Goal: Find specific page/section: Find specific page/section

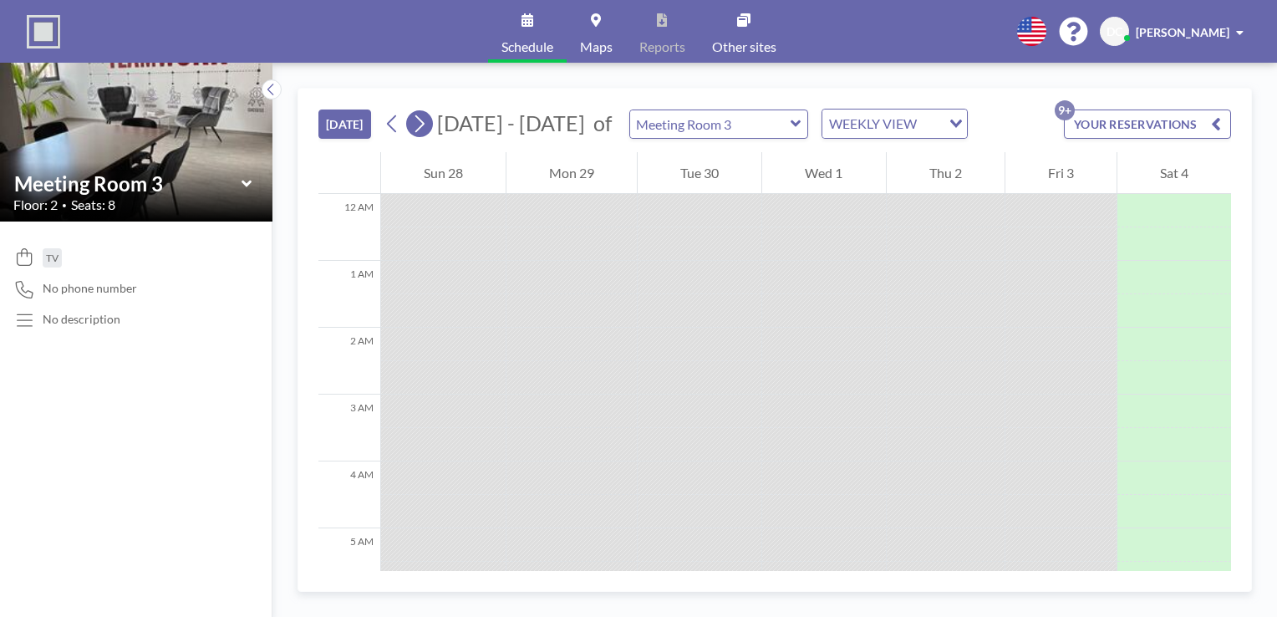
click at [421, 125] on icon at bounding box center [419, 123] width 16 height 25
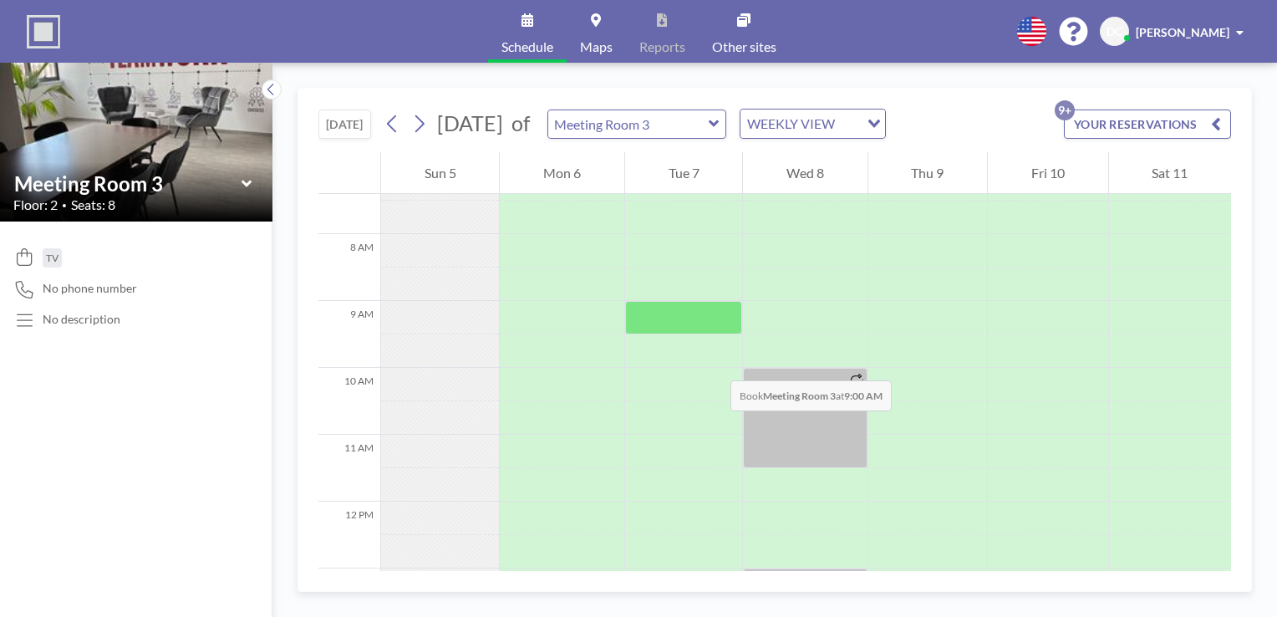
scroll to position [502, 0]
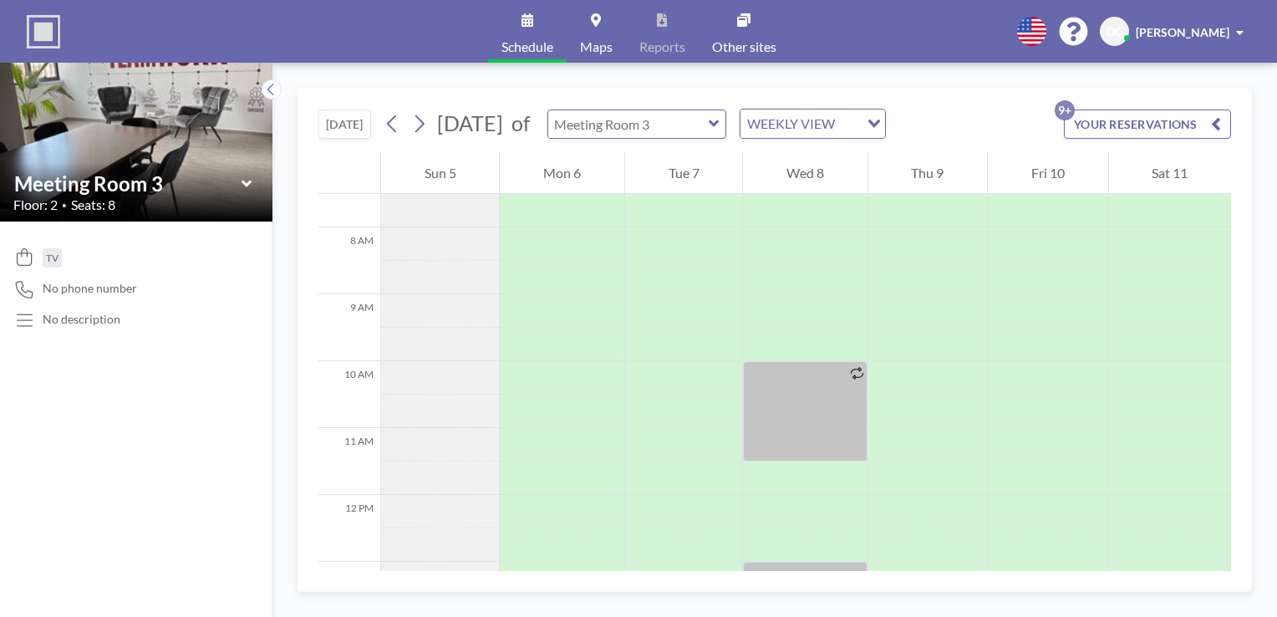
click at [709, 120] on input "text" at bounding box center [628, 124] width 160 height 28
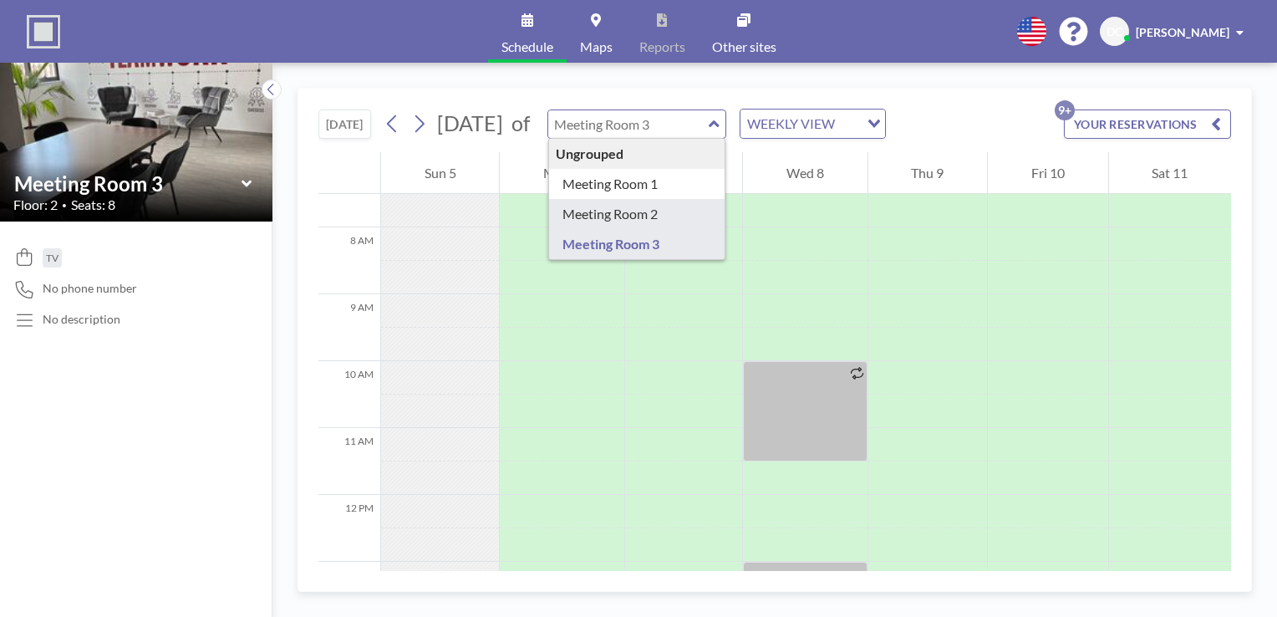
type input "Meeting Room 2"
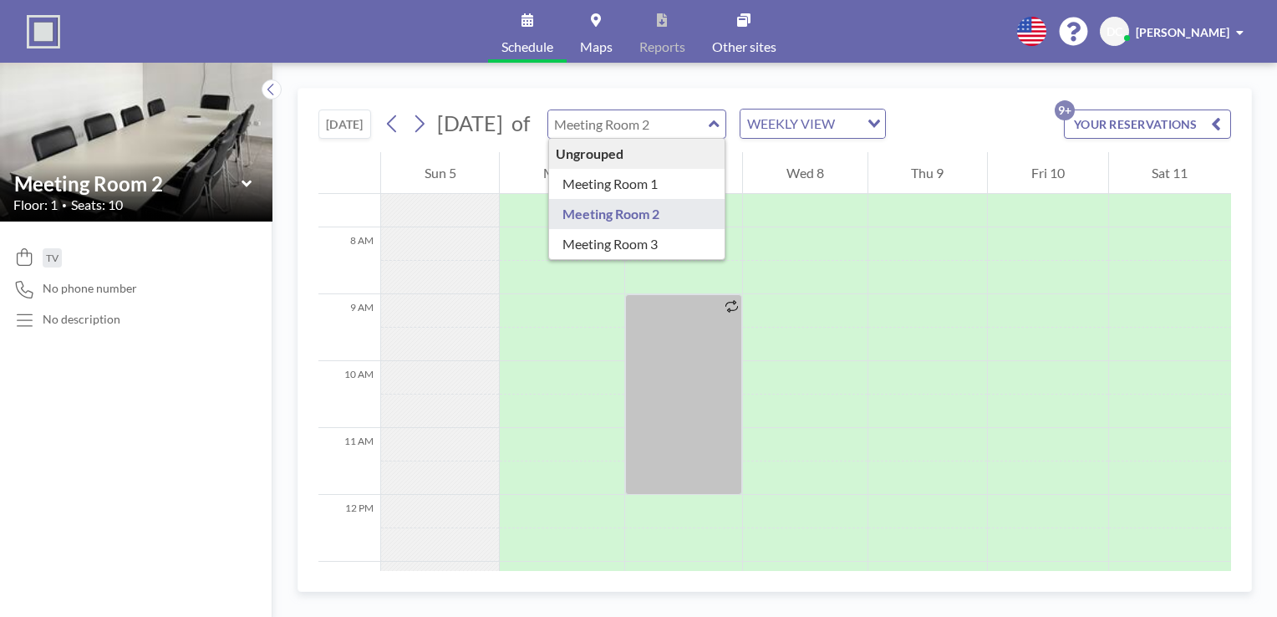
click at [709, 125] on input "text" at bounding box center [628, 124] width 160 height 28
type input "Meeting Room 1"
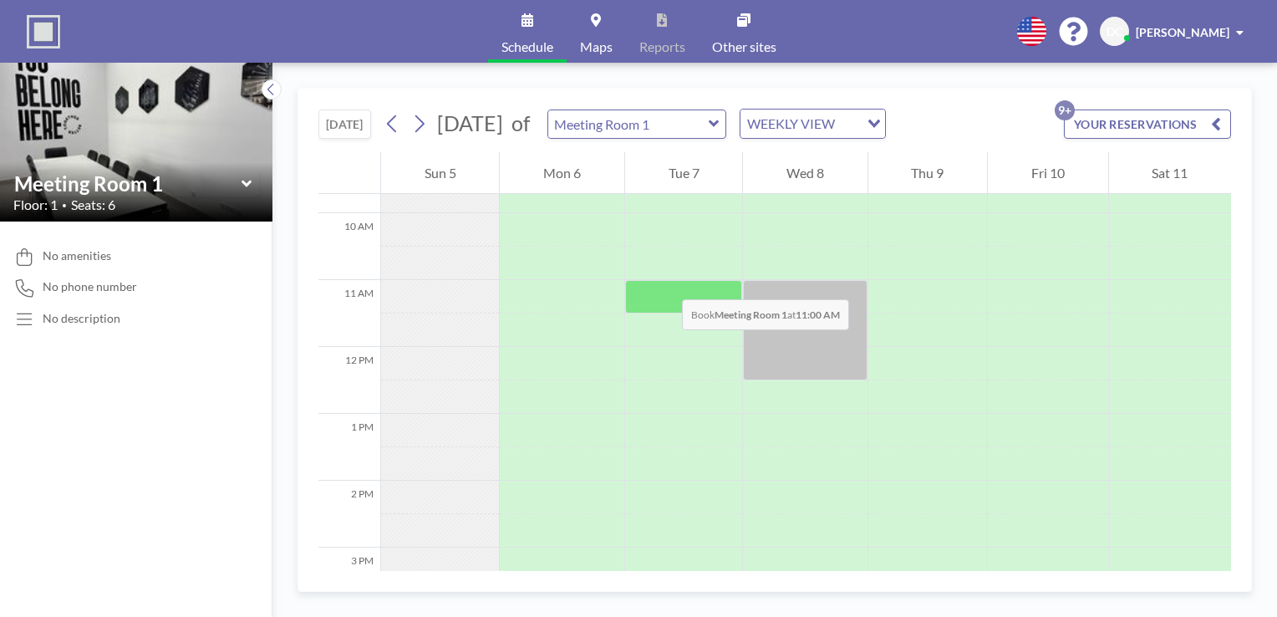
scroll to position [585, 0]
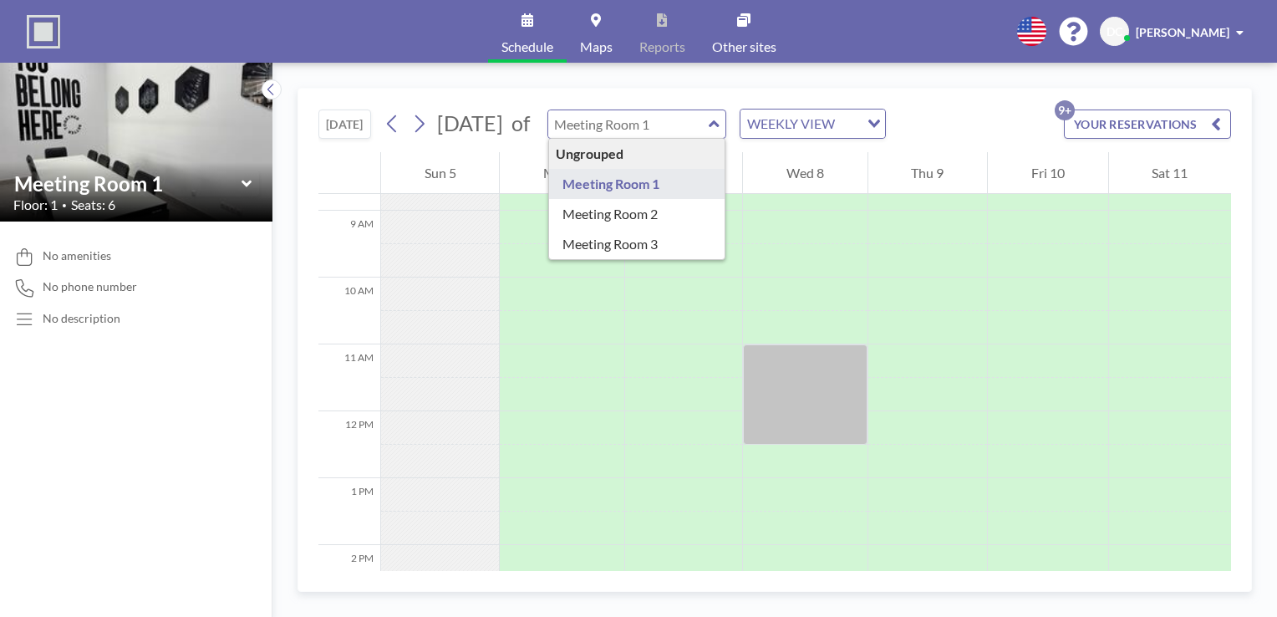
click at [643, 119] on input "text" at bounding box center [628, 124] width 160 height 28
type input "Meeting Room 2"
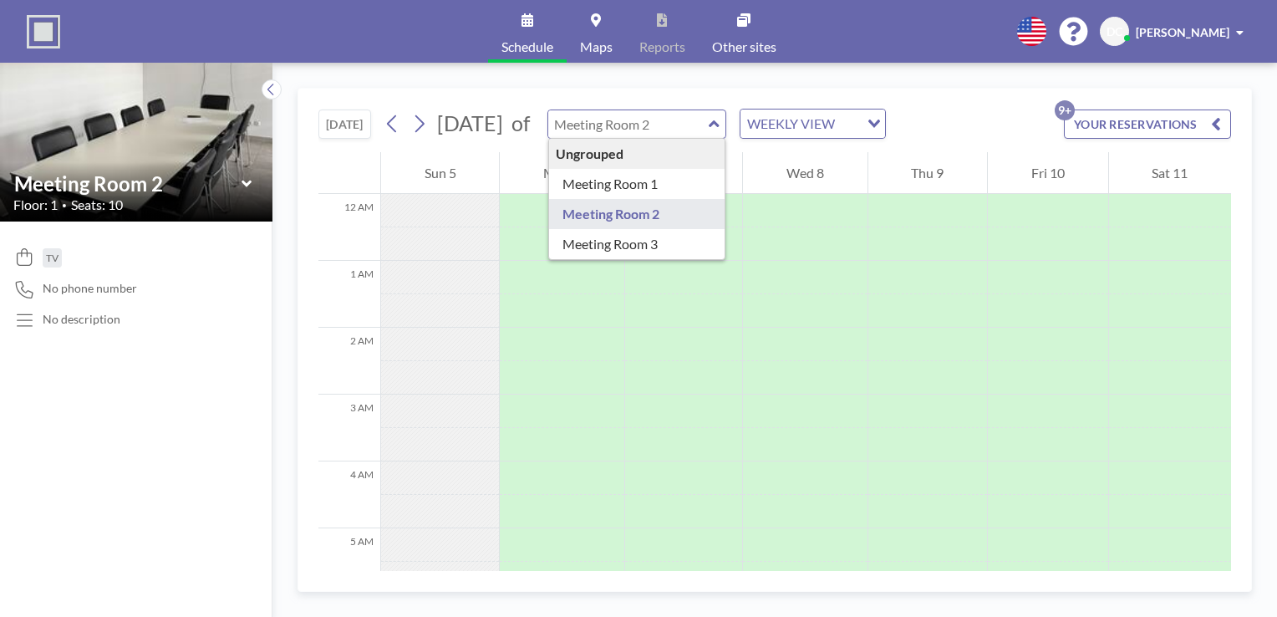
click at [665, 120] on input "text" at bounding box center [628, 124] width 160 height 28
type input "Meeting Room 3"
